Goal: Task Accomplishment & Management: Manage account settings

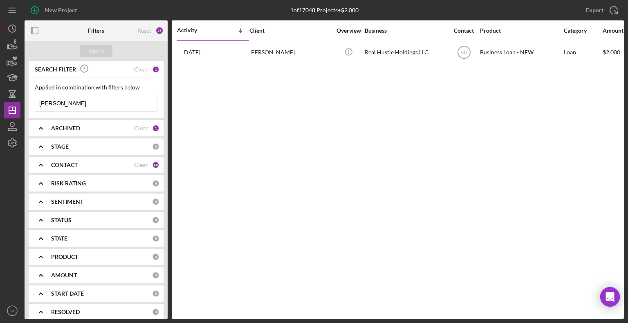
click at [57, 105] on input "[PERSON_NAME]" at bounding box center [96, 103] width 122 height 16
drag, startPoint x: 57, startPoint y: 105, endPoint x: 25, endPoint y: 105, distance: 31.9
click at [25, 105] on div "SEARCH FILTER Clear 1 Applied in combination with filters below [PERSON_NAME] I…" at bounding box center [96, 190] width 143 height 258
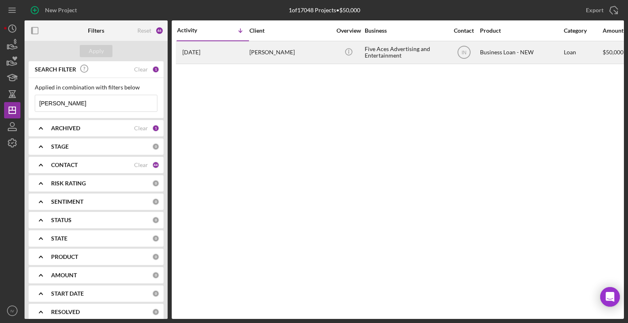
type input "[PERSON_NAME]"
click at [281, 56] on div "[PERSON_NAME]" at bounding box center [290, 53] width 82 height 22
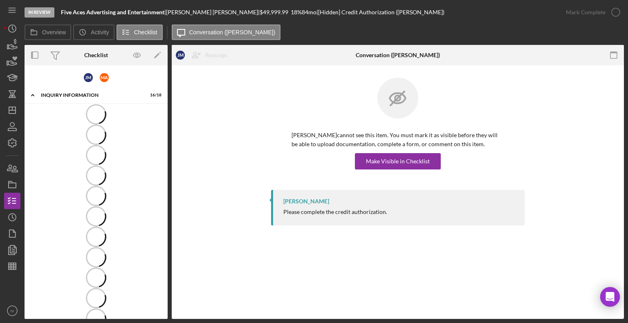
scroll to position [175, 0]
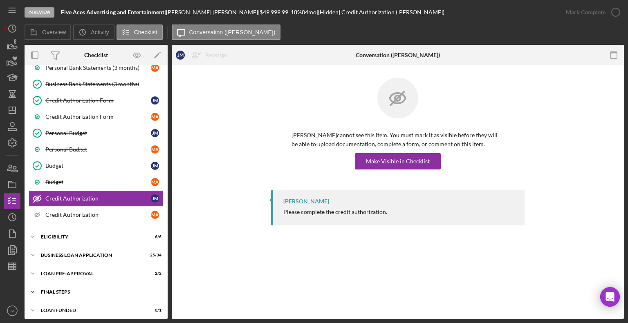
click at [63, 290] on div "FINAL STEPS" at bounding box center [99, 292] width 116 height 5
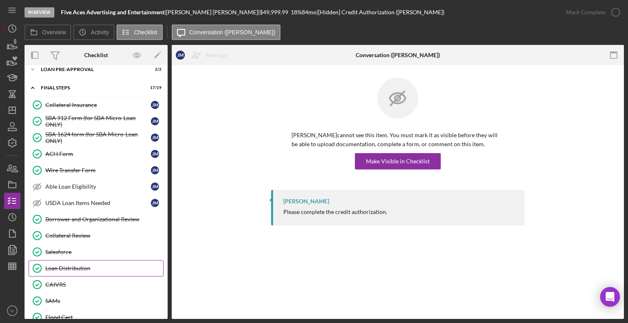
click at [73, 265] on div "Loan Distribution" at bounding box center [104, 268] width 118 height 7
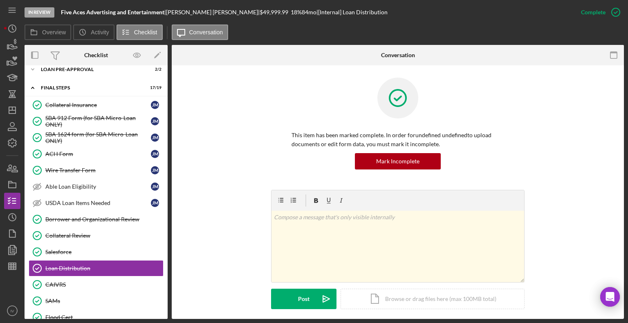
scroll to position [171, 0]
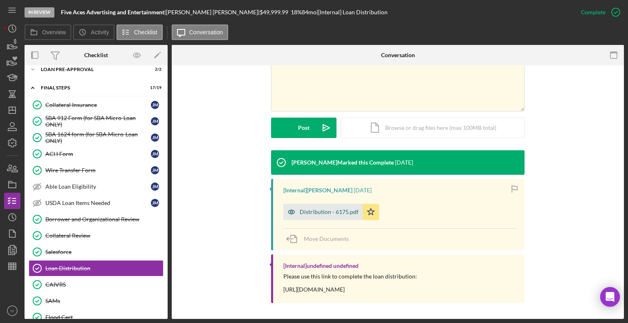
click at [329, 208] on div "Distribution - 6175.pdf" at bounding box center [322, 212] width 79 height 16
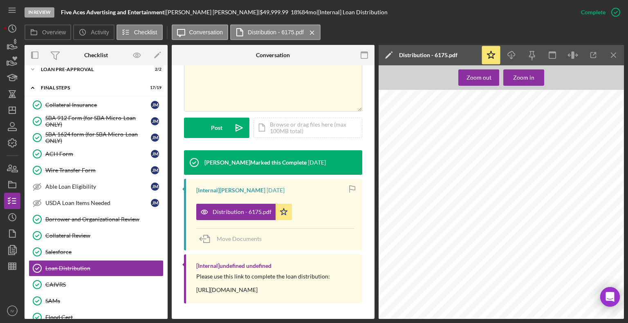
scroll to position [450, 0]
click at [509, 53] on icon "button" at bounding box center [511, 53] width 7 height 4
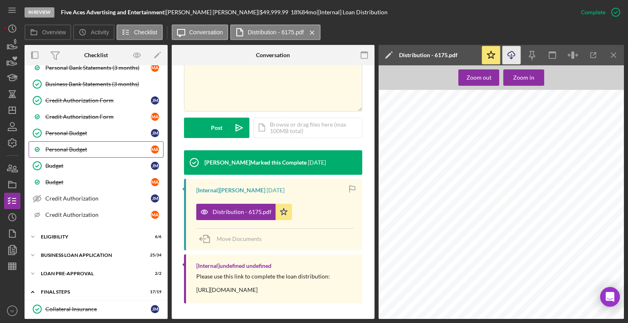
scroll to position [216, 0]
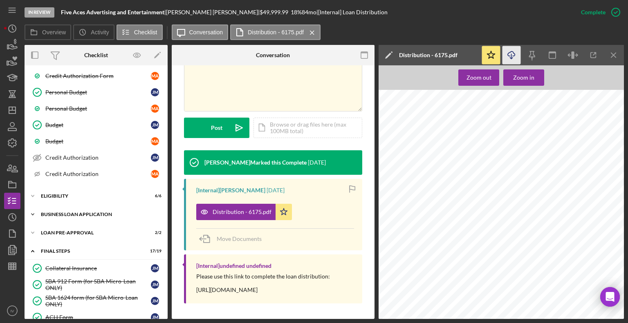
click at [48, 208] on div "Icon/Expander BUSINESS LOAN APPLICATION 25 / 34" at bounding box center [96, 214] width 143 height 16
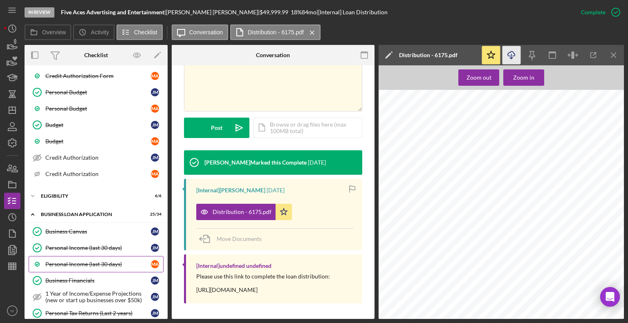
scroll to position [257, 0]
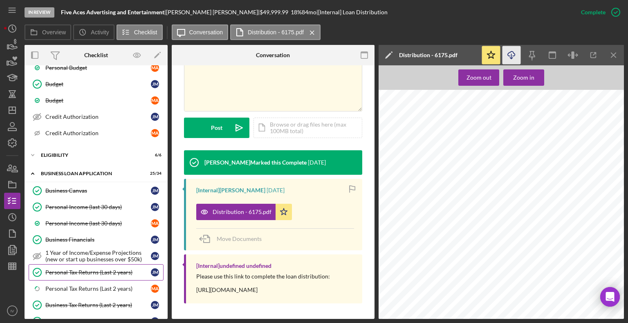
click at [85, 269] on div "Personal Tax Returns (Last 2 years)" at bounding box center [97, 272] width 105 height 7
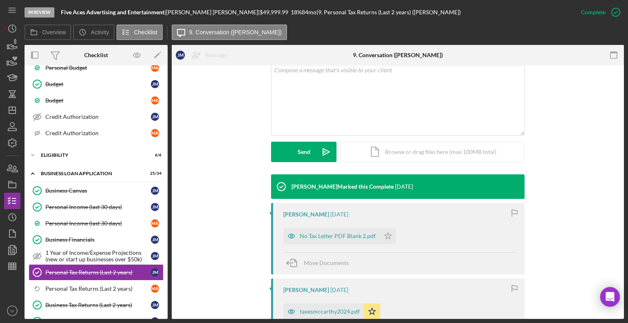
scroll to position [204, 0]
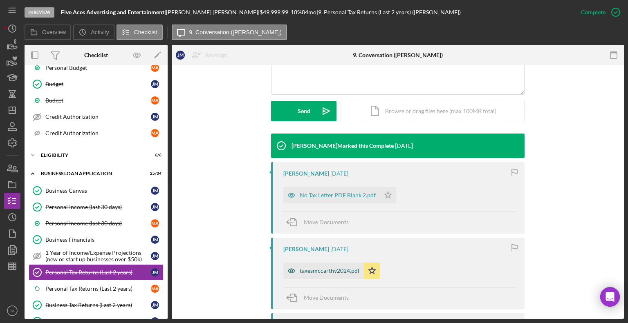
click at [325, 271] on div "taxesmccarthy2024.pdf" at bounding box center [330, 271] width 60 height 7
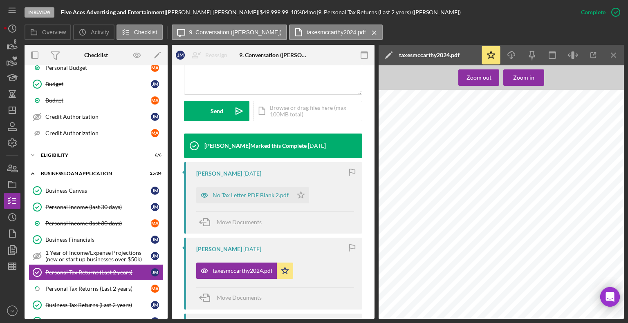
scroll to position [1267, 0]
click at [512, 55] on icon "Icon/Download" at bounding box center [511, 55] width 18 height 18
click at [86, 286] on div "Personal Tax Returns (Last 2 years)" at bounding box center [97, 289] width 105 height 7
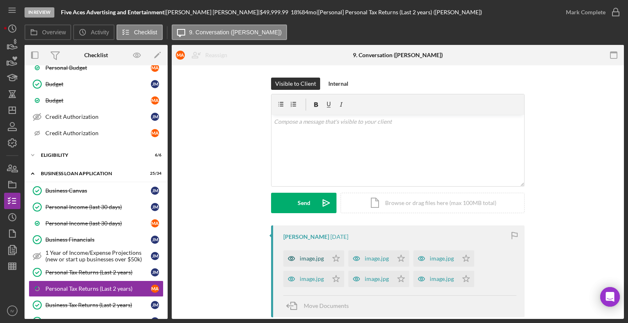
click at [309, 260] on div "image.jpg" at bounding box center [312, 258] width 24 height 7
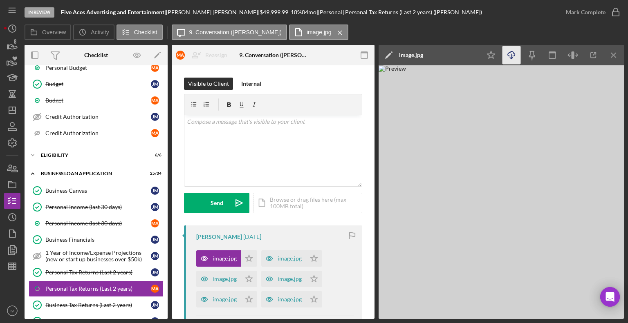
click at [510, 56] on icon "Icon/Download" at bounding box center [511, 55] width 18 height 18
click at [298, 262] on div "image.jpg" at bounding box center [283, 259] width 45 height 16
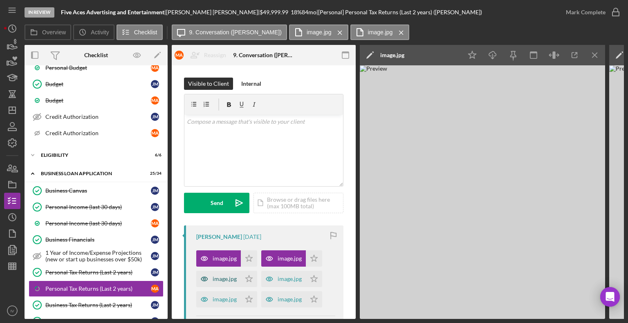
click at [227, 278] on div "image.jpg" at bounding box center [225, 279] width 24 height 7
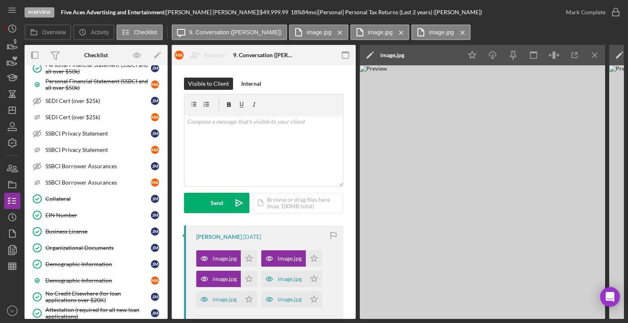
scroll to position [584, 0]
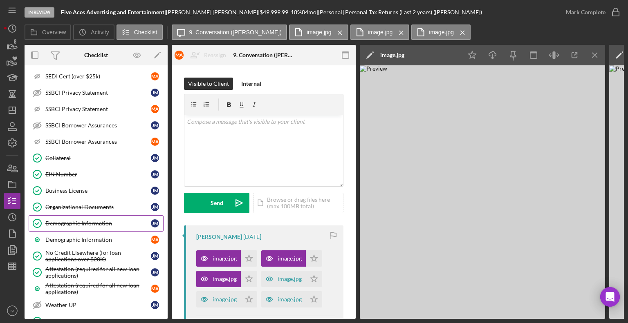
click at [82, 220] on div "Demographic Information" at bounding box center [97, 223] width 105 height 7
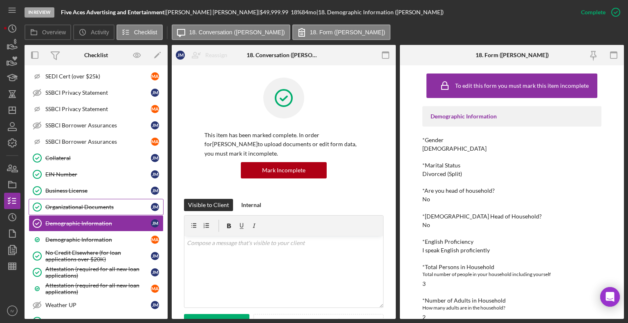
click at [84, 204] on div "Organizational Documents" at bounding box center [97, 207] width 105 height 7
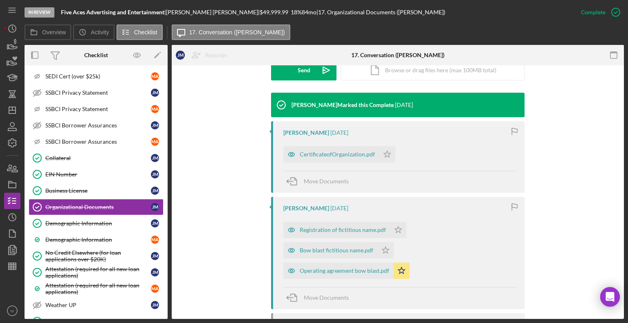
scroll to position [286, 0]
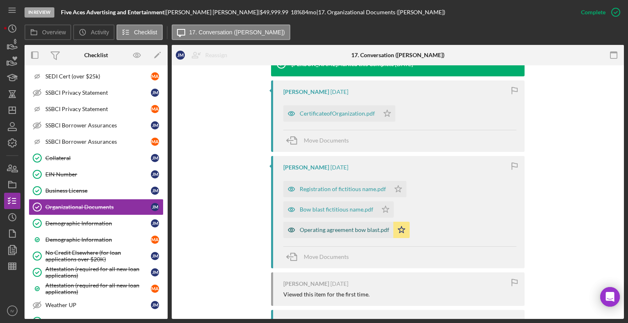
click at [361, 229] on div "Operating agreement bow blast.pdf" at bounding box center [345, 230] width 90 height 7
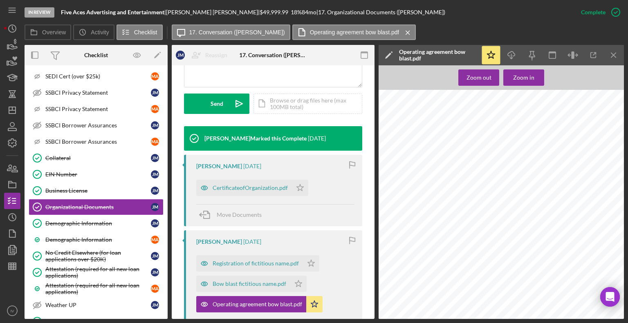
scroll to position [15502, 0]
